Goal: Task Accomplishment & Management: Manage account settings

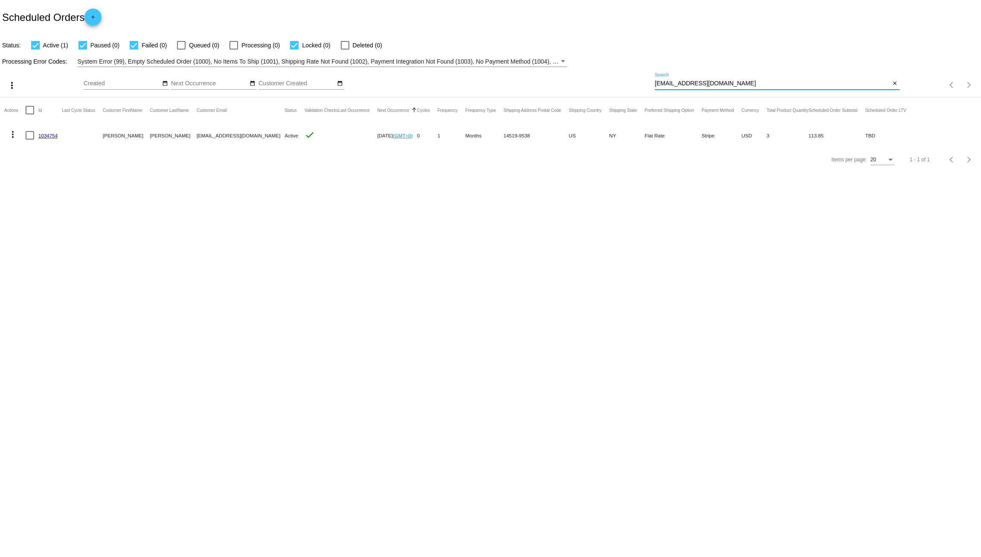
drag, startPoint x: 723, startPoint y: 81, endPoint x: 599, endPoint y: 84, distance: 123.8
click at [599, 84] on div "more_vert Oct Jan Feb Mar [DATE]" at bounding box center [490, 82] width 981 height 30
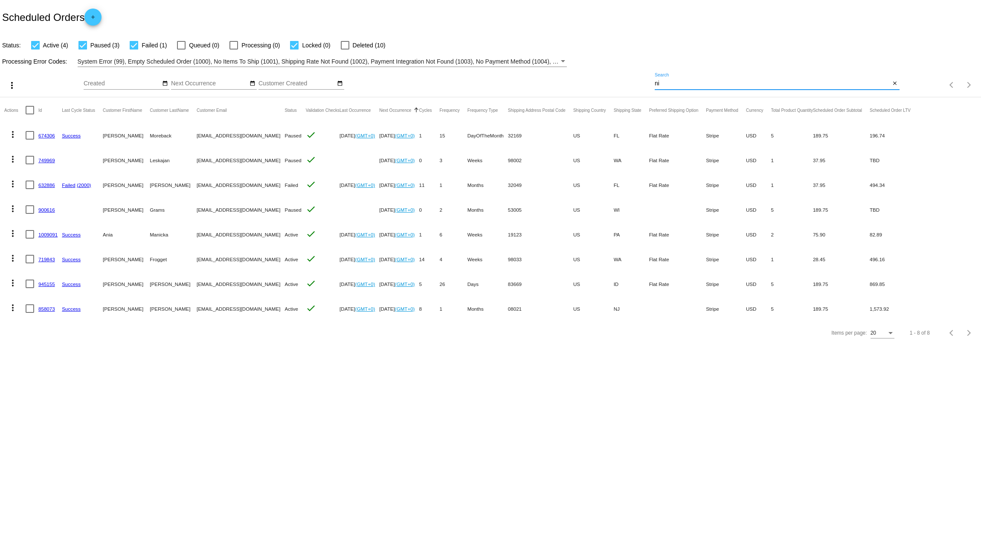
type input "n"
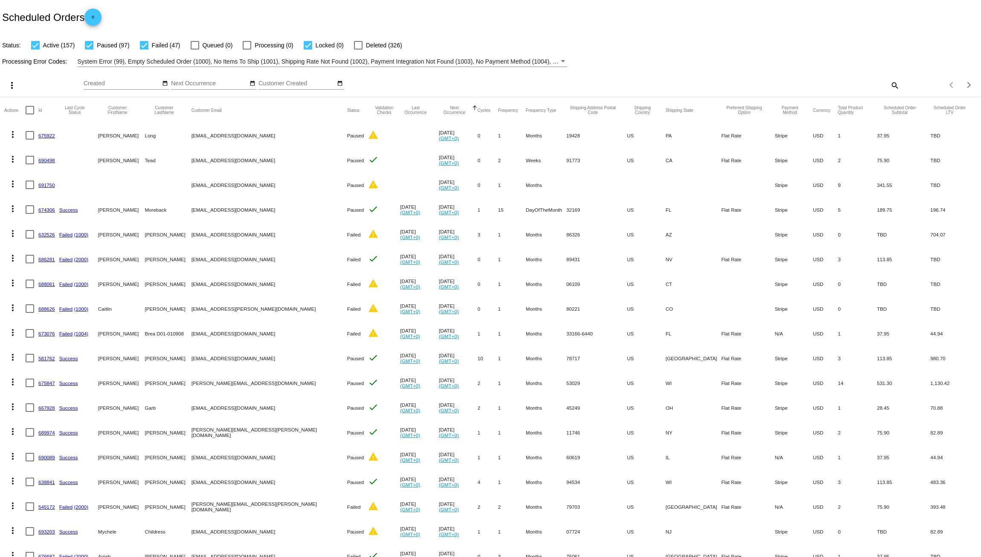
click at [889, 88] on mat-icon "search" at bounding box center [894, 84] width 10 height 13
click at [690, 84] on input "Search" at bounding box center [777, 83] width 245 height 7
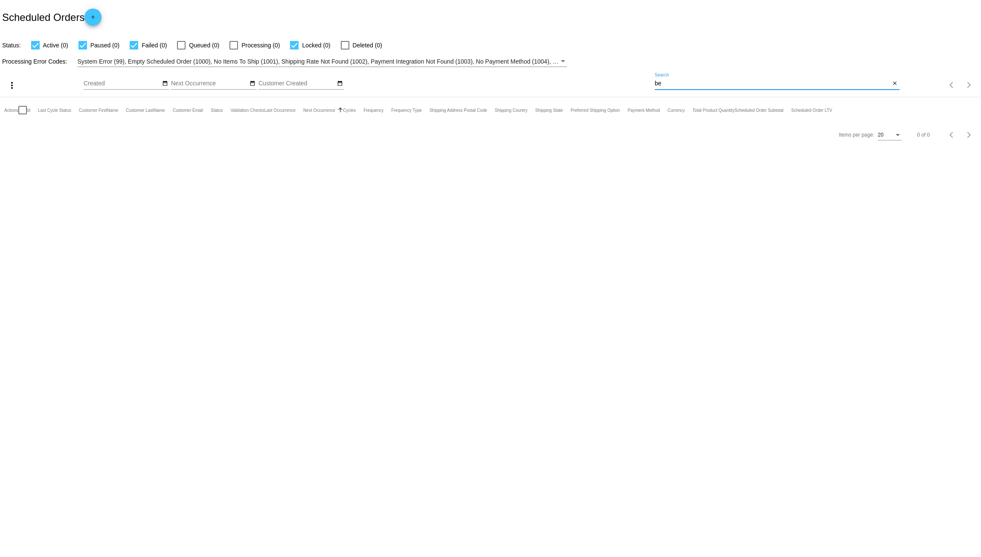
type input "b"
type input "[PERSON_NAME]"
click at [689, 85] on input "[PERSON_NAME]" at bounding box center [773, 83] width 236 height 7
drag, startPoint x: 671, startPoint y: 84, endPoint x: 636, endPoint y: 87, distance: 34.7
click at [636, 87] on div "more_vert Oct Jan Feb Mar [DATE]" at bounding box center [490, 82] width 981 height 30
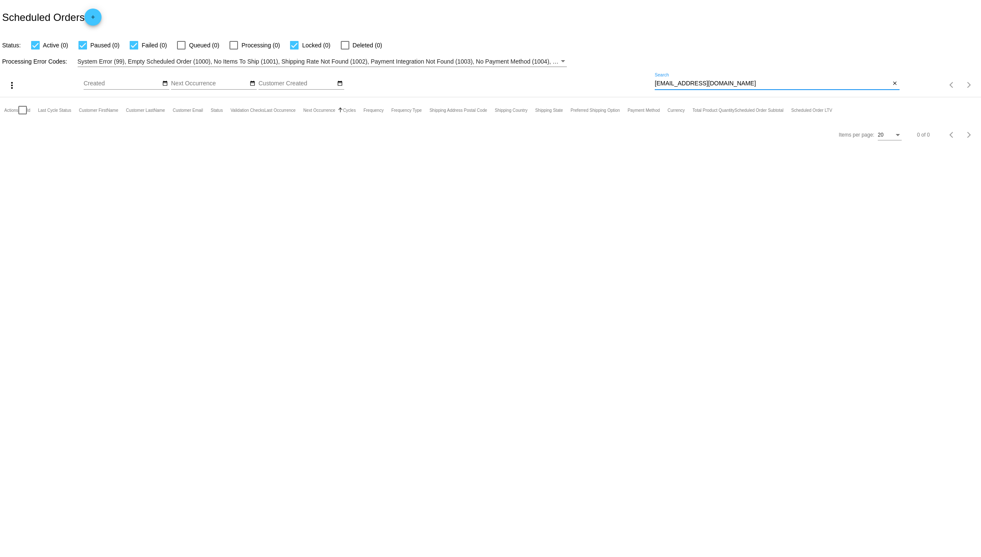
click at [671, 85] on input "[EMAIL_ADDRESS][DOMAIN_NAME]" at bounding box center [773, 83] width 236 height 7
click at [729, 82] on input "[EMAIL_ADDRESS][DOMAIN_NAME]" at bounding box center [773, 83] width 236 height 7
click at [680, 87] on input "[EMAIL_ADDRESS][DOMAIN_NAME]" at bounding box center [773, 83] width 236 height 7
drag, startPoint x: 727, startPoint y: 84, endPoint x: 645, endPoint y: 88, distance: 82.0
click at [645, 88] on div "more_vert Oct Jan Feb Mar [DATE]" at bounding box center [490, 82] width 981 height 30
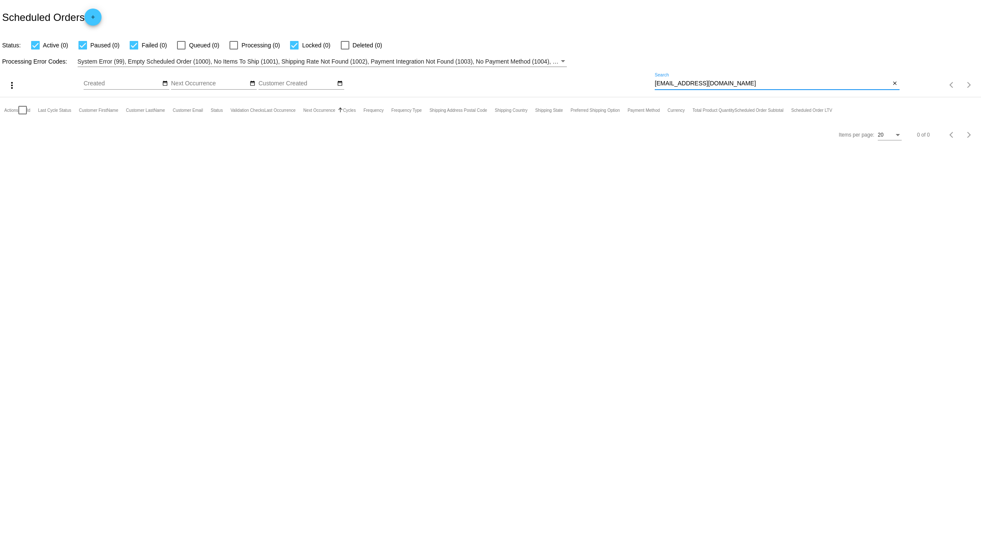
type input "[EMAIL_ADDRESS][DOMAIN_NAME]"
